Goal: Transaction & Acquisition: Download file/media

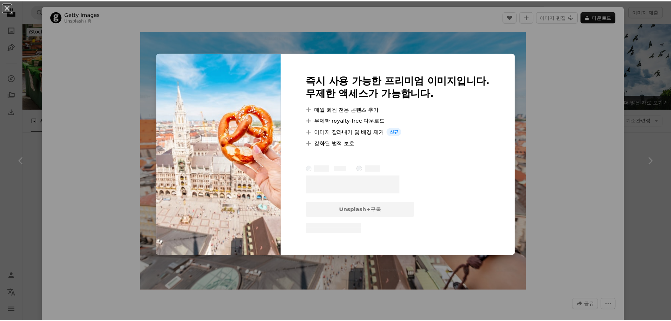
scroll to position [564, 0]
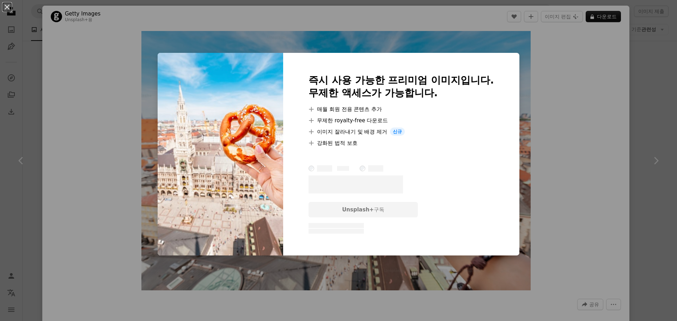
click at [634, 92] on div "An X shape 즉시 사용 가능한 프리미엄 이미지입니다. 무제한 액세스가 가능합니다. A plus sign 매월 회원 전용 콘텐츠 추가 A…" at bounding box center [338, 160] width 677 height 321
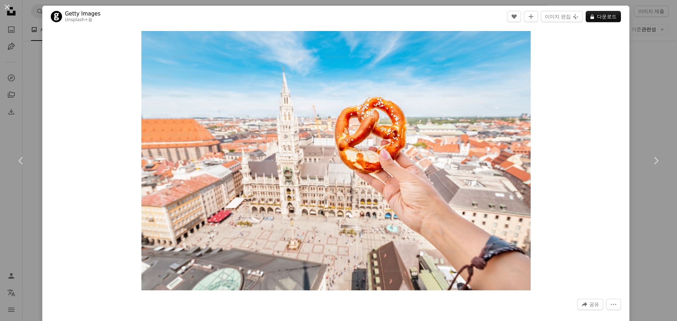
click at [634, 93] on div "An X shape Chevron left Chevron right Getty Images Unsplash+ 용 A heart A plus s…" at bounding box center [338, 160] width 677 height 321
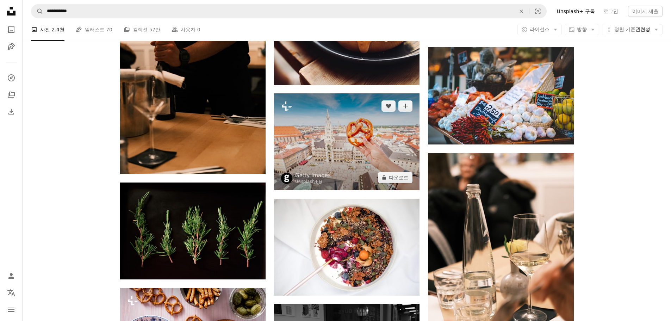
click at [345, 163] on img at bounding box center [347, 141] width 146 height 97
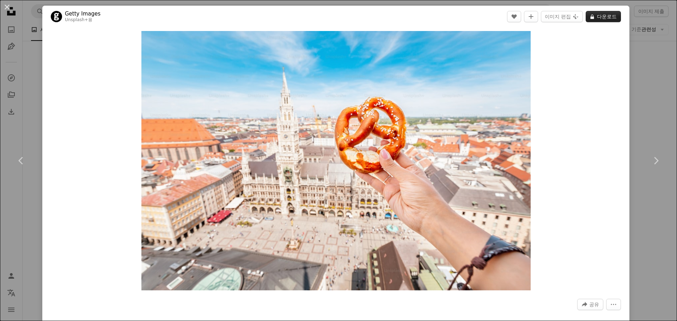
click at [591, 17] on button "A lock 다운로드" at bounding box center [602, 16] width 35 height 11
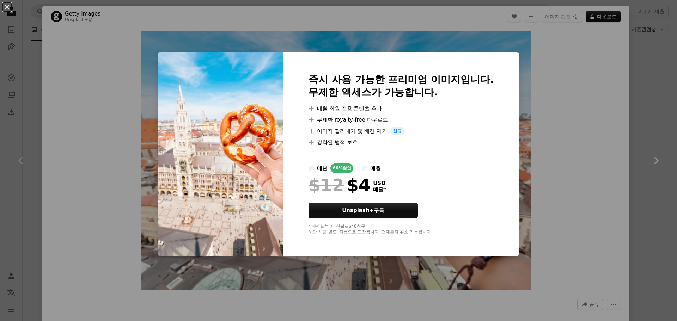
click at [639, 134] on div "An X shape 즉시 사용 가능한 프리미엄 이미지입니다. 무제한 액세스가 가능합니다. A plus sign 매월 회원 전용 콘텐츠 추가 A…" at bounding box center [338, 160] width 677 height 321
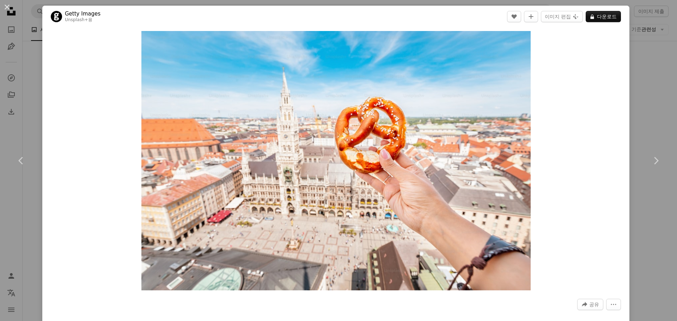
click at [649, 133] on link "Chevron right" at bounding box center [655, 161] width 42 height 68
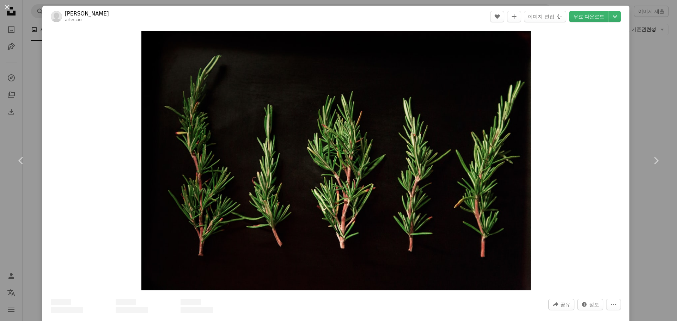
click at [642, 87] on div "An X shape Chevron left Chevron right [PERSON_NAME] arleccio A heart A plus sig…" at bounding box center [338, 160] width 677 height 321
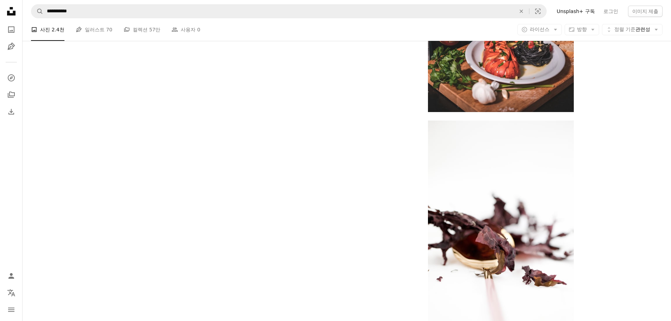
scroll to position [1085, 0]
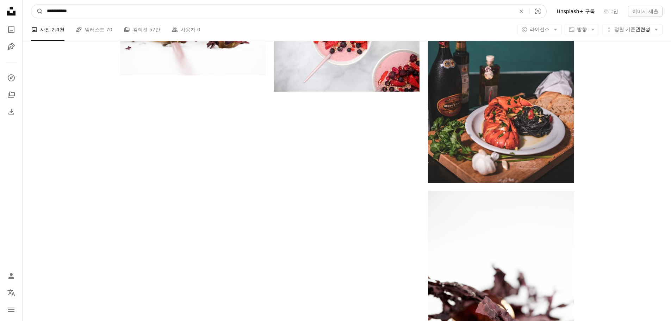
drag, startPoint x: 142, startPoint y: 13, endPoint x: -12, endPoint y: 8, distance: 153.4
paste input "사이트 전체에서 이미지 찾기"
type input "*********"
click button "A magnifying glass" at bounding box center [37, 11] width 12 height 13
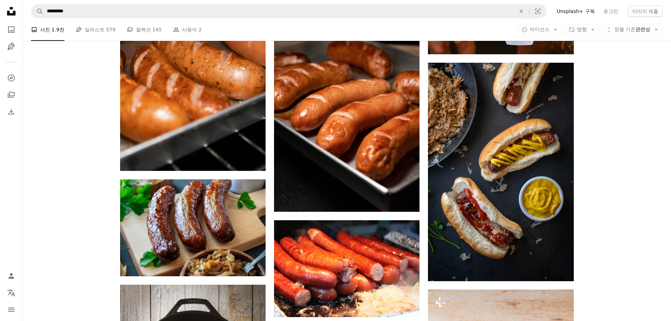
scroll to position [740, 0]
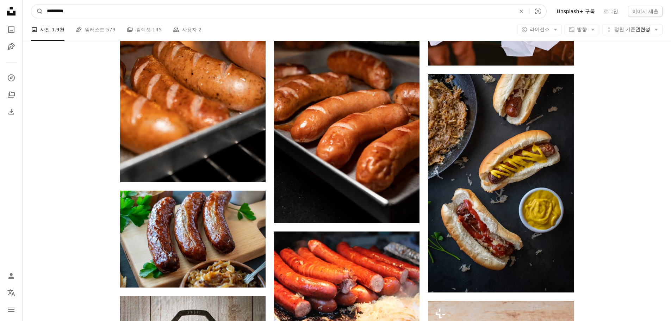
drag, startPoint x: 88, startPoint y: 12, endPoint x: -24, endPoint y: 11, distance: 112.1
click at [0, 11] on html "Unsplash logo Unsplash 홈 A photo Pen Tool A compass A stack of folders Download…" at bounding box center [335, 219] width 671 height 1918
paste input "***"
type input "**********"
click button "A magnifying glass" at bounding box center [37, 11] width 12 height 13
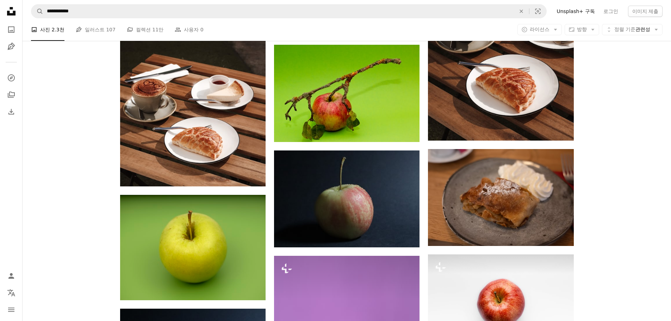
scroll to position [599, 0]
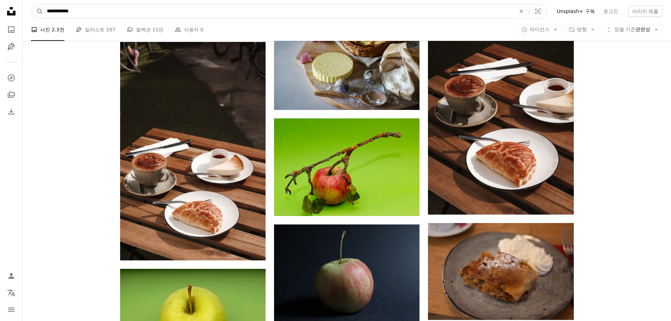
drag, startPoint x: 127, startPoint y: 14, endPoint x: -4, endPoint y: 14, distance: 130.4
click at [0, 14] on html "**********" at bounding box center [335, 247] width 671 height 1692
paste input "**********"
type input "**********"
click button "A magnifying glass" at bounding box center [37, 11] width 12 height 13
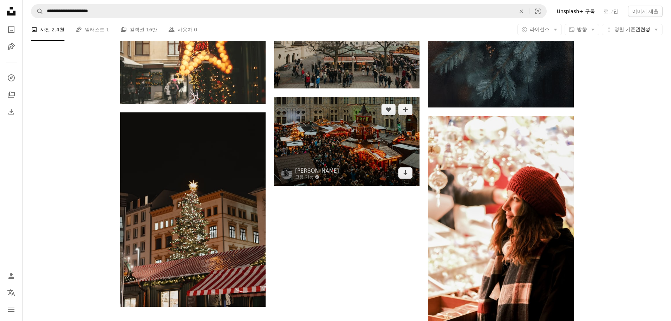
scroll to position [916, 0]
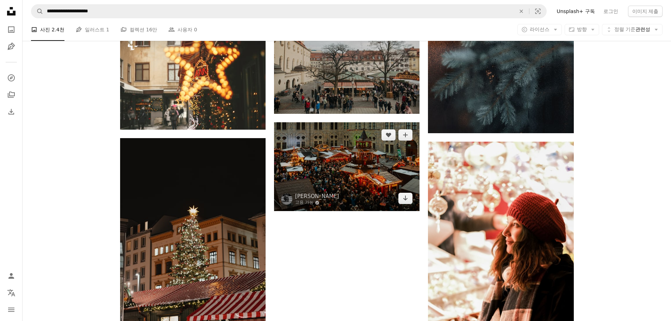
click at [361, 185] on img at bounding box center [347, 166] width 146 height 89
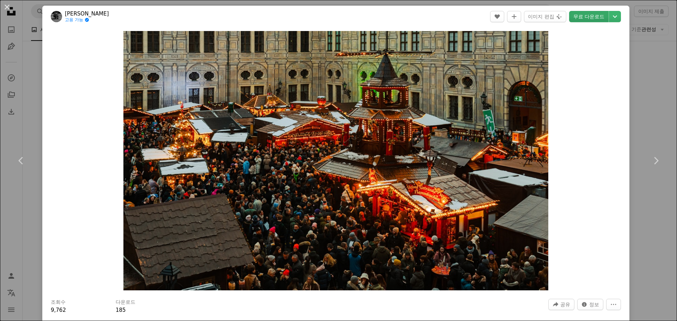
click at [585, 16] on link "무료 다운로드" at bounding box center [588, 16] width 39 height 11
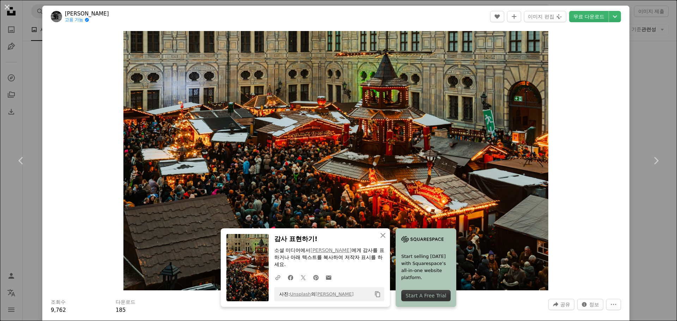
click at [632, 101] on div "An X shape Chevron left Chevron right An X shape 닫기 감사 표현하기! 소셜 미디어에서 [PERSON_N…" at bounding box center [338, 160] width 677 height 321
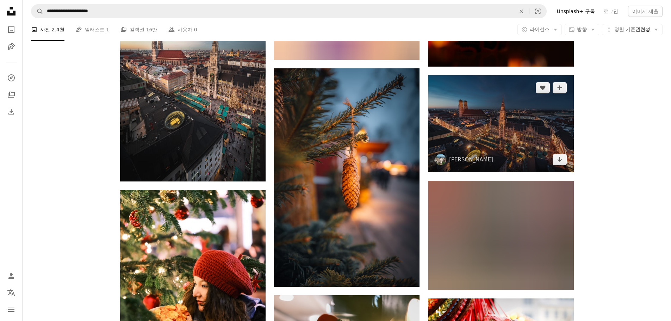
scroll to position [388, 0]
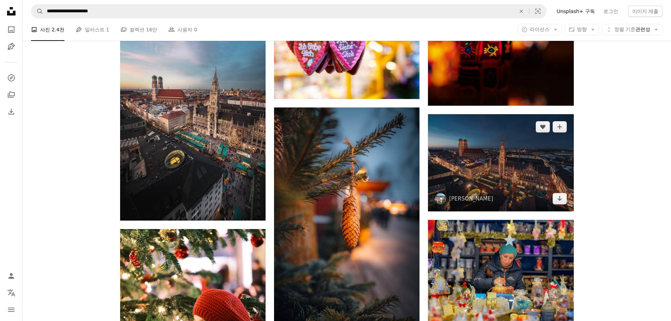
click at [506, 160] on img at bounding box center [501, 162] width 146 height 97
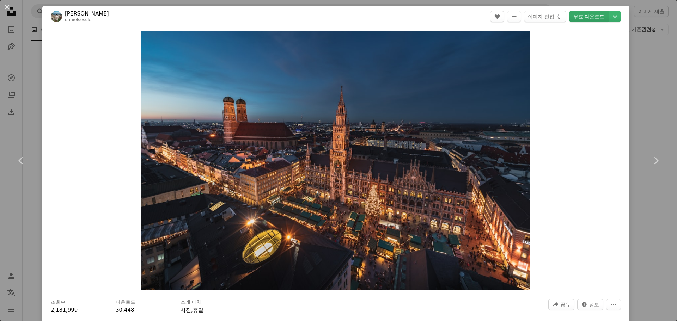
click at [587, 16] on link "무료 다운로드" at bounding box center [588, 16] width 39 height 11
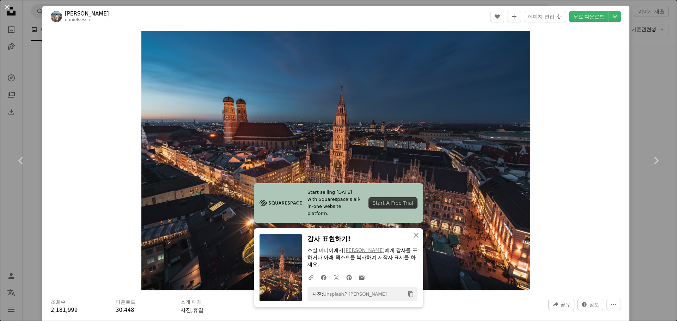
click at [622, 124] on div "Zoom in" at bounding box center [335, 160] width 587 height 266
click at [644, 198] on div "An X shape Chevron left Chevron right Start selling [DATE] with Squarespace’s a…" at bounding box center [338, 160] width 677 height 321
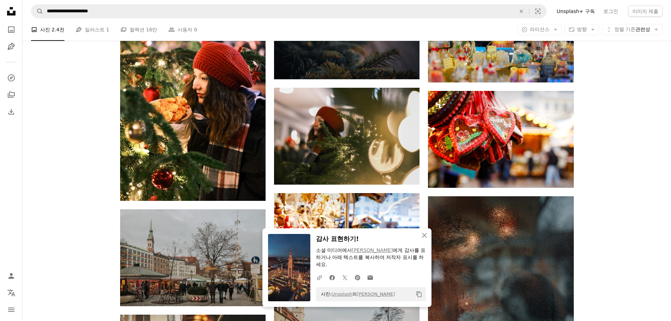
scroll to position [705, 0]
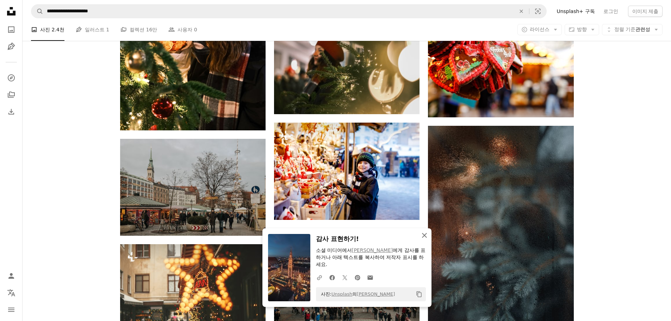
click at [425, 238] on icon "An X shape" at bounding box center [424, 235] width 8 height 8
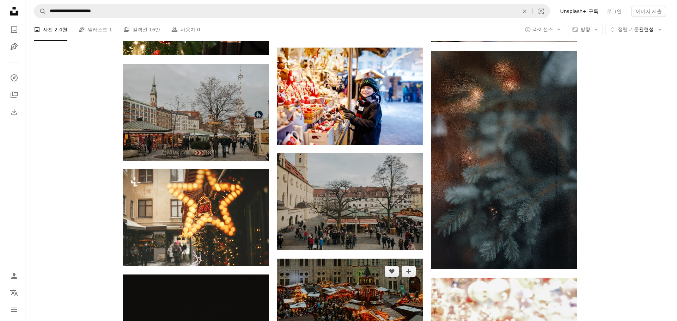
scroll to position [881, 0]
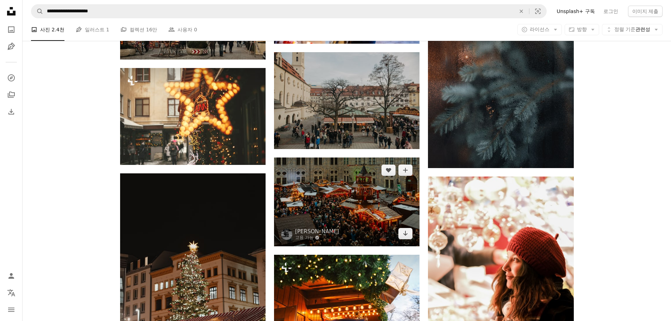
click at [334, 205] on img at bounding box center [347, 202] width 146 height 89
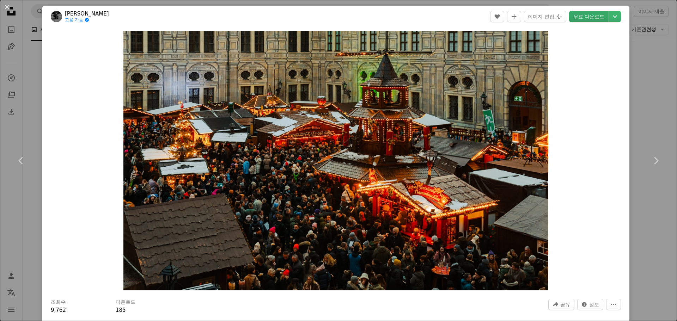
click at [572, 20] on link "무료 다운로드" at bounding box center [588, 16] width 39 height 11
